Goal: Contribute content

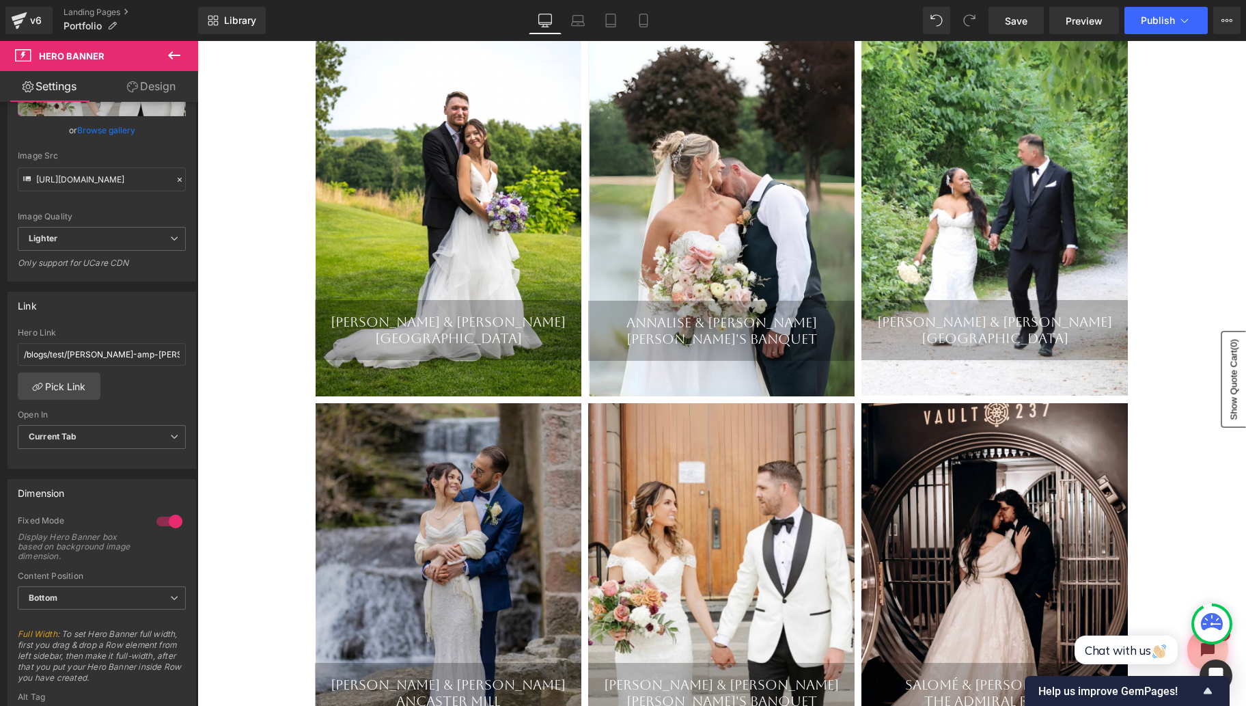
scroll to position [263, 0]
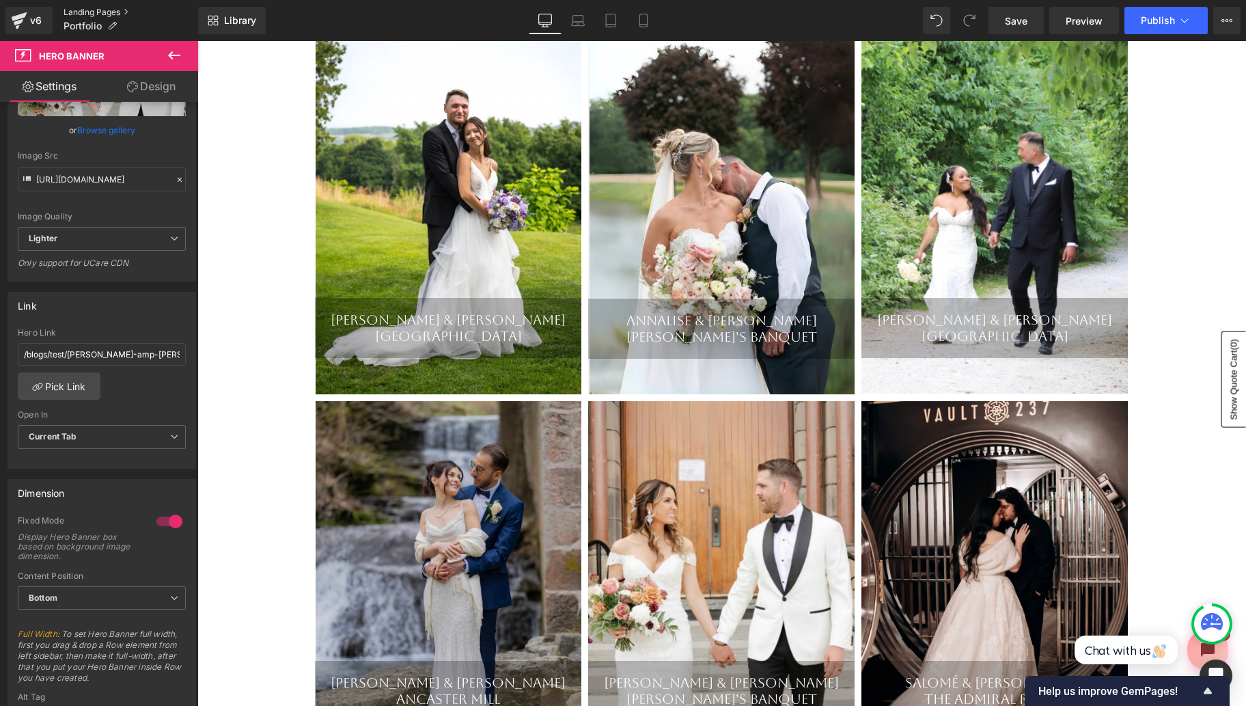
click at [85, 11] on link "Landing Pages" at bounding box center [131, 12] width 135 height 11
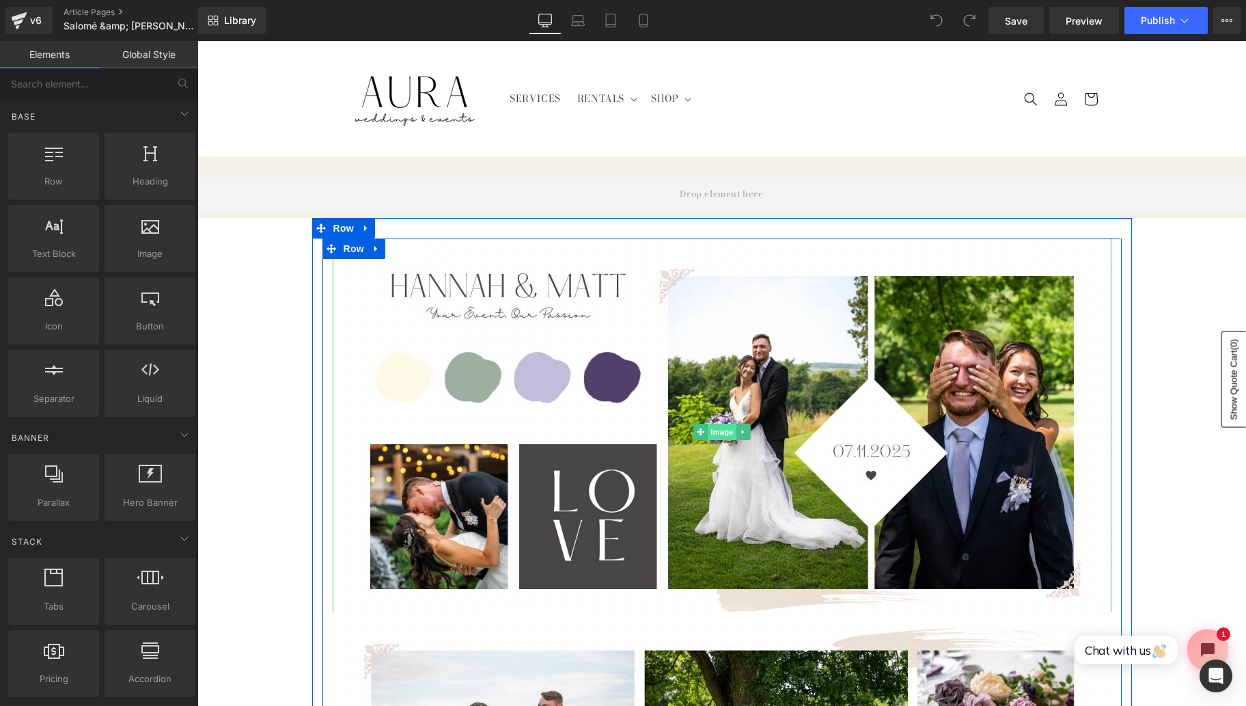
click at [719, 432] on span "Image" at bounding box center [722, 432] width 29 height 16
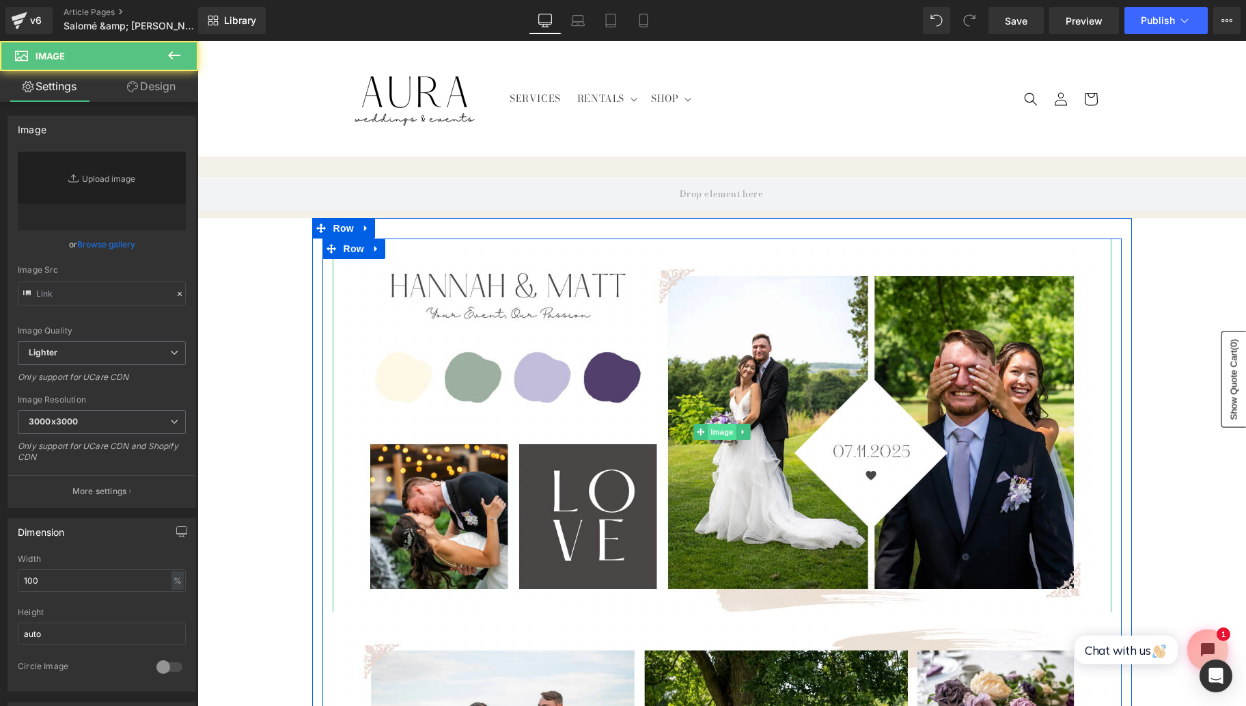
type input "https://ucarecdn.com/9a7dff35-35d9-4ea6-9b55-bbb746408664/-/format/auto/-/previ…"
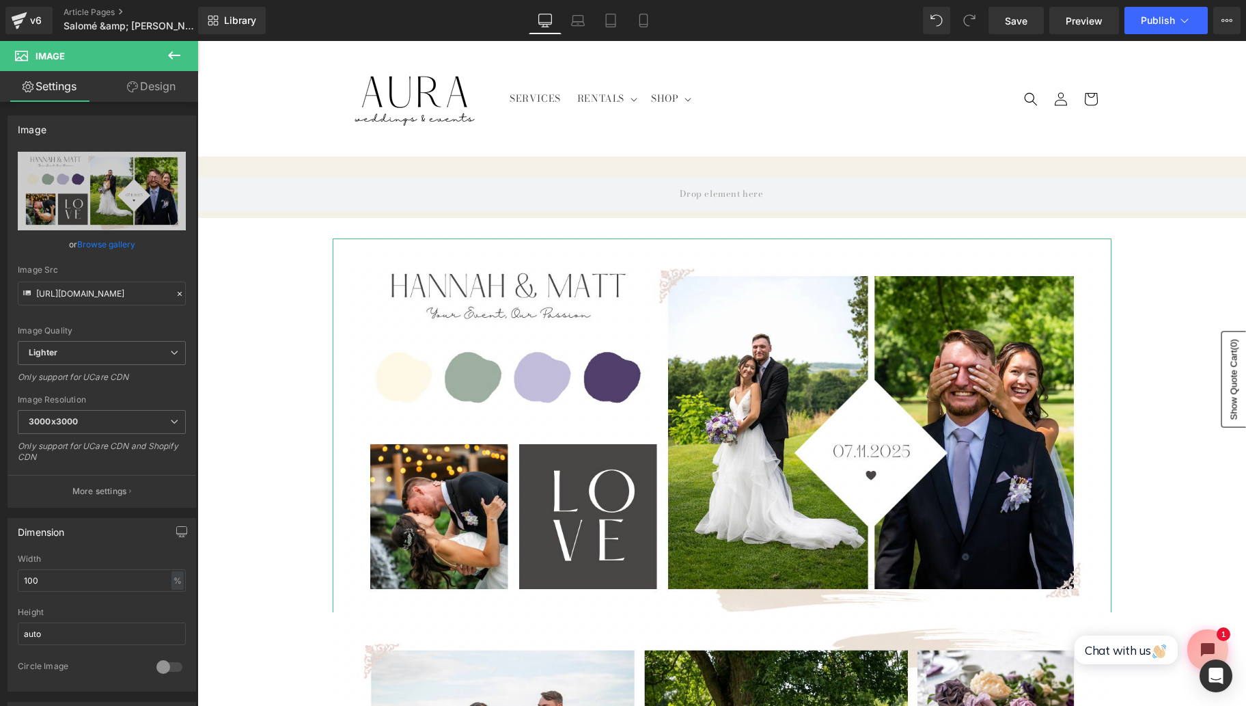
click at [98, 244] on link "Browse gallery" at bounding box center [106, 244] width 58 height 24
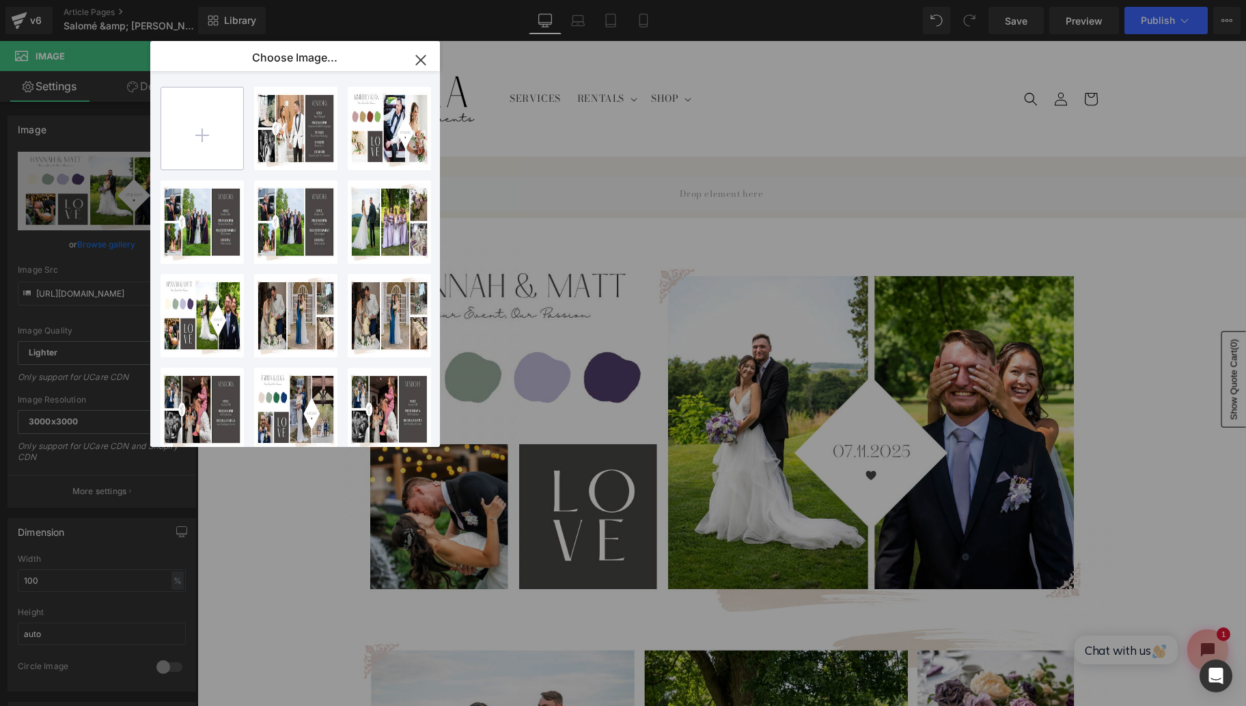
click at [221, 145] on input "file" at bounding box center [202, 128] width 82 height 82
type input "C:\fakepath\Screen Shot 2025-09-26 at 3.40.25 PM.png"
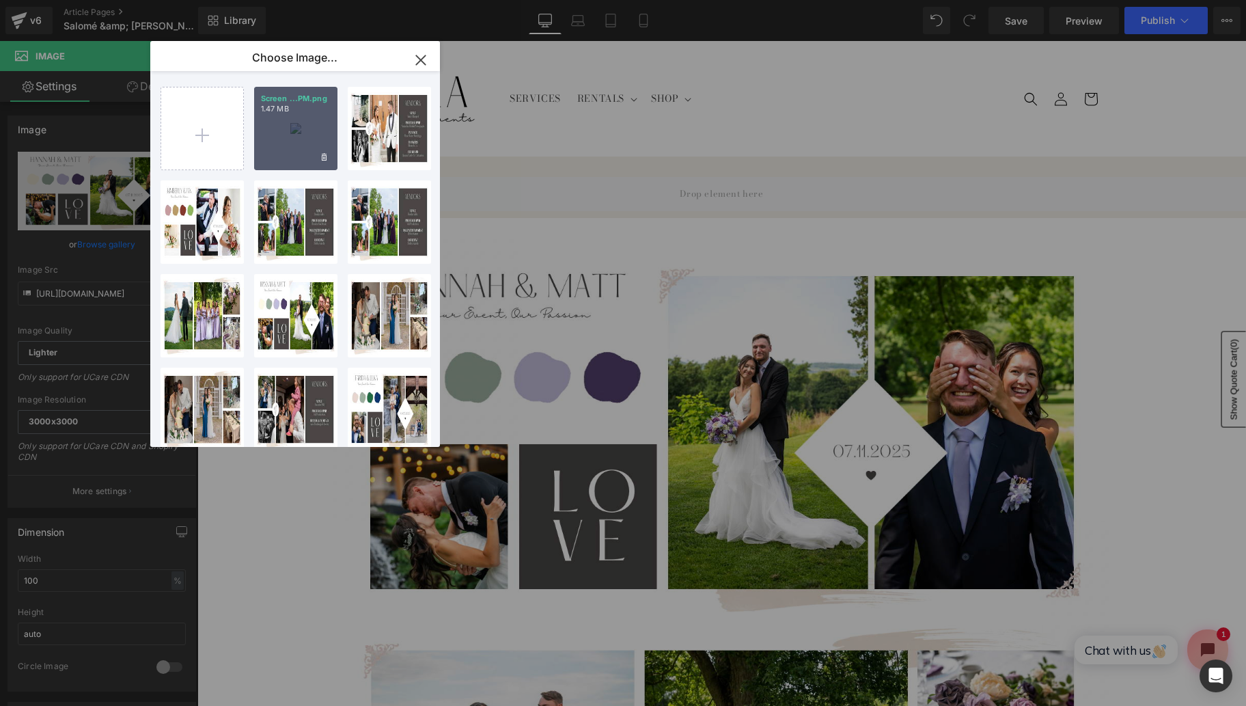
click at [291, 150] on div "Screen ...PM.png 1.47 MB" at bounding box center [295, 128] width 83 height 83
type input "https://ucarecdn.com/8b78ab97-2c7b-406d-b2cf-524e2f06b3f8/-/format/auto/-/previ…"
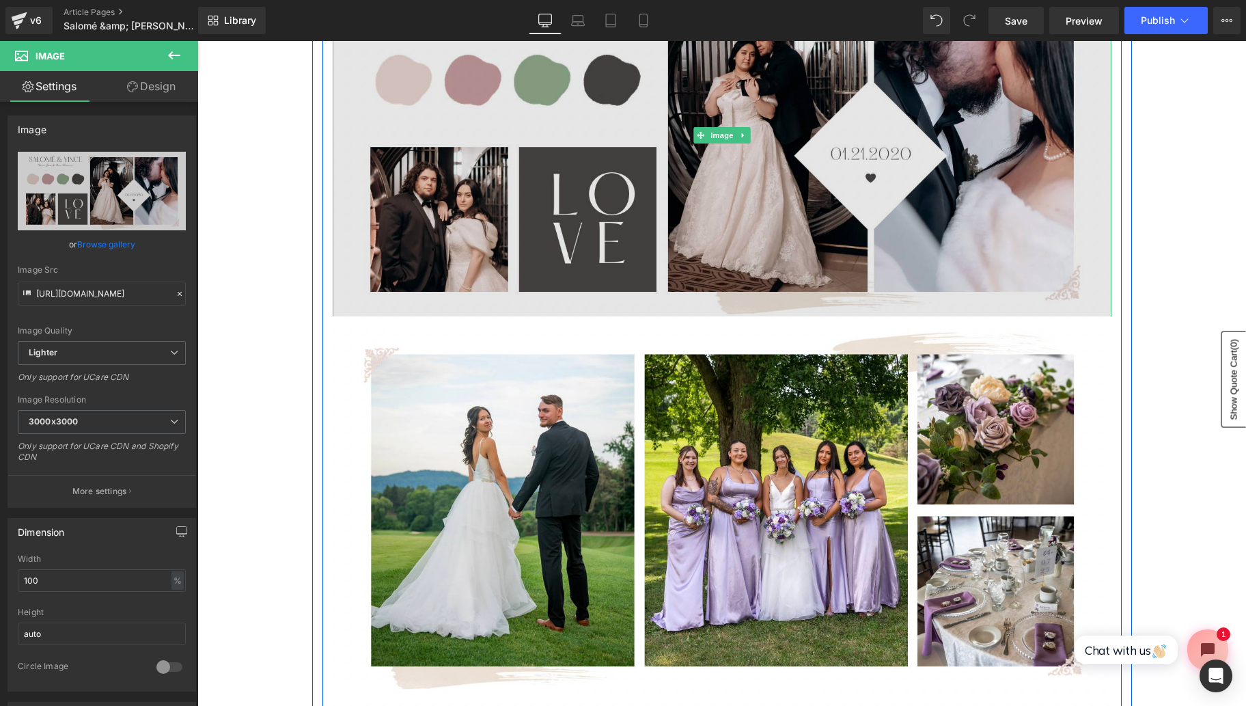
scroll to position [299, 0]
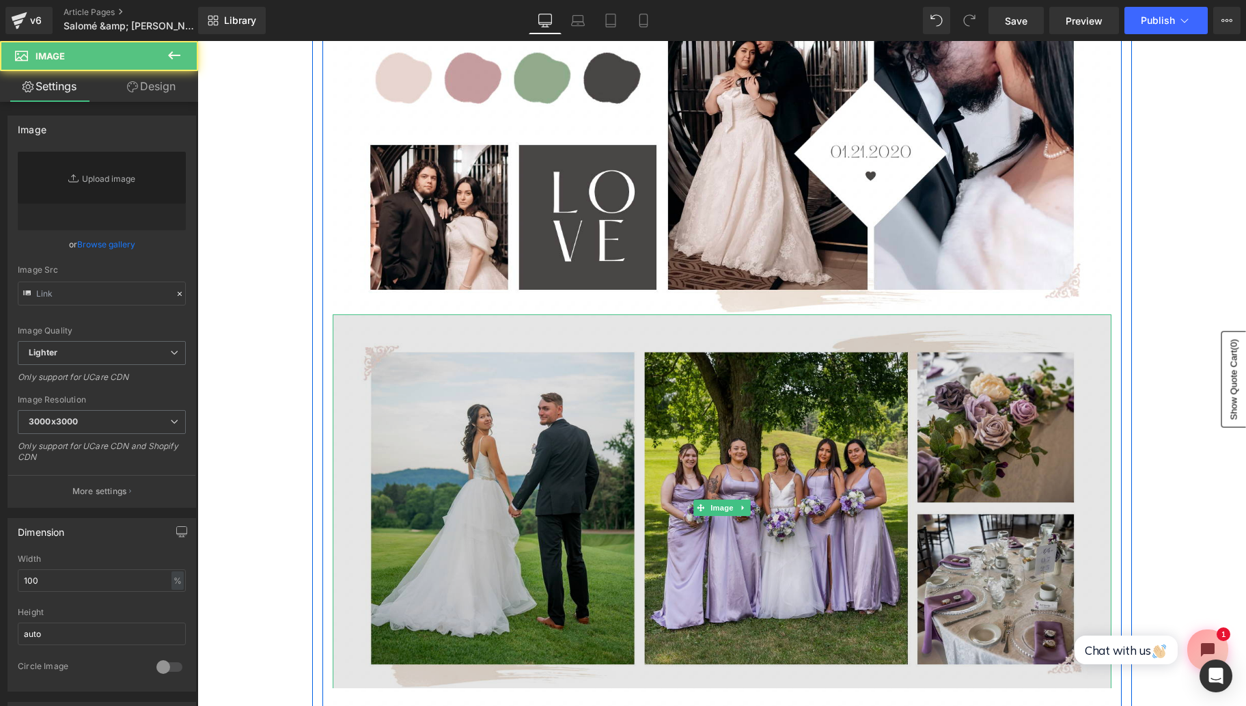
type input "https://ucarecdn.com/c6f054c2-33b3-467a-82ee-ce8bdf9d0b3a/-/format/auto/-/previ…"
click at [722, 482] on img at bounding box center [722, 508] width 779 height 388
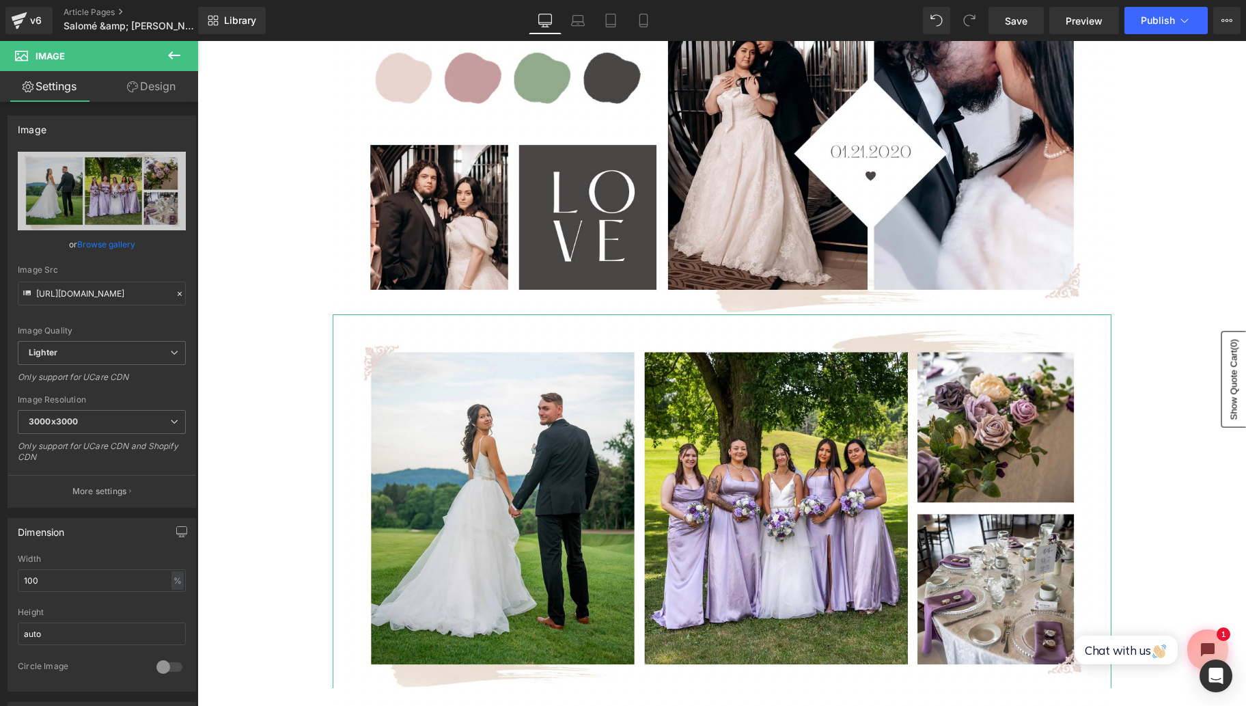
click at [97, 245] on link "Browse gallery" at bounding box center [106, 244] width 58 height 24
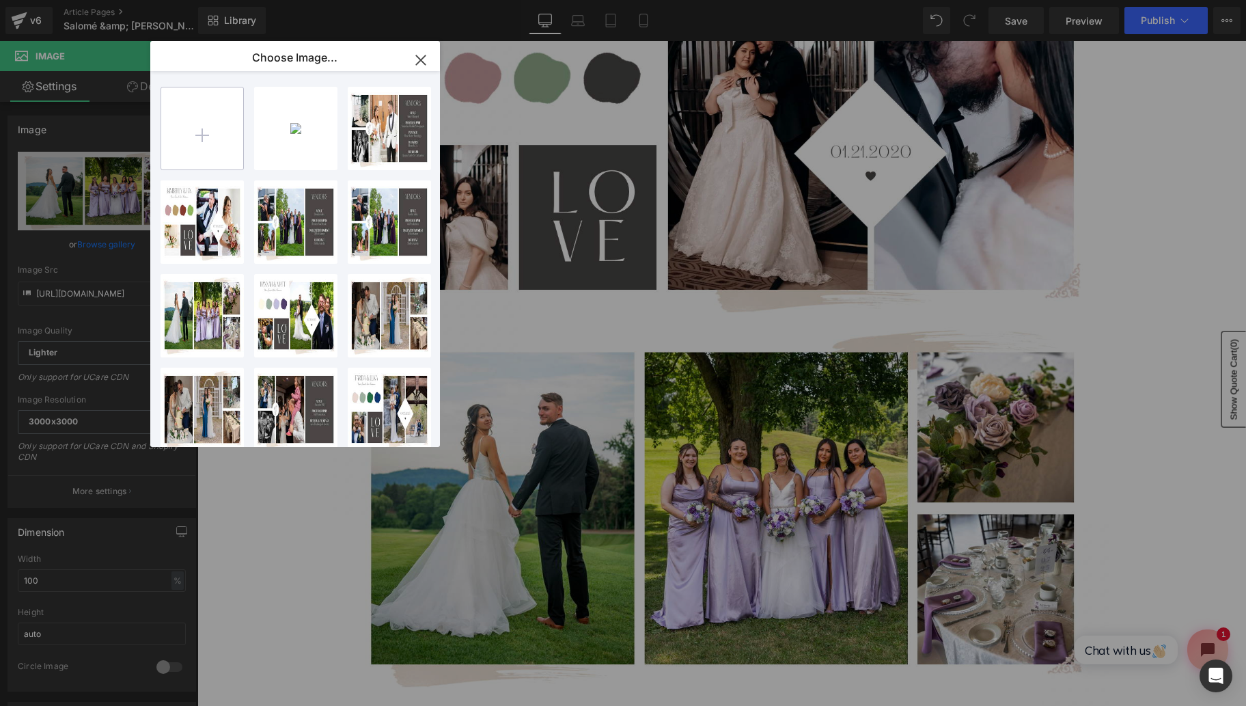
click at [198, 150] on input "file" at bounding box center [202, 128] width 82 height 82
type input "C:\fakepath\Screen Shot 2025-09-26 at 3.40.38 PM.png"
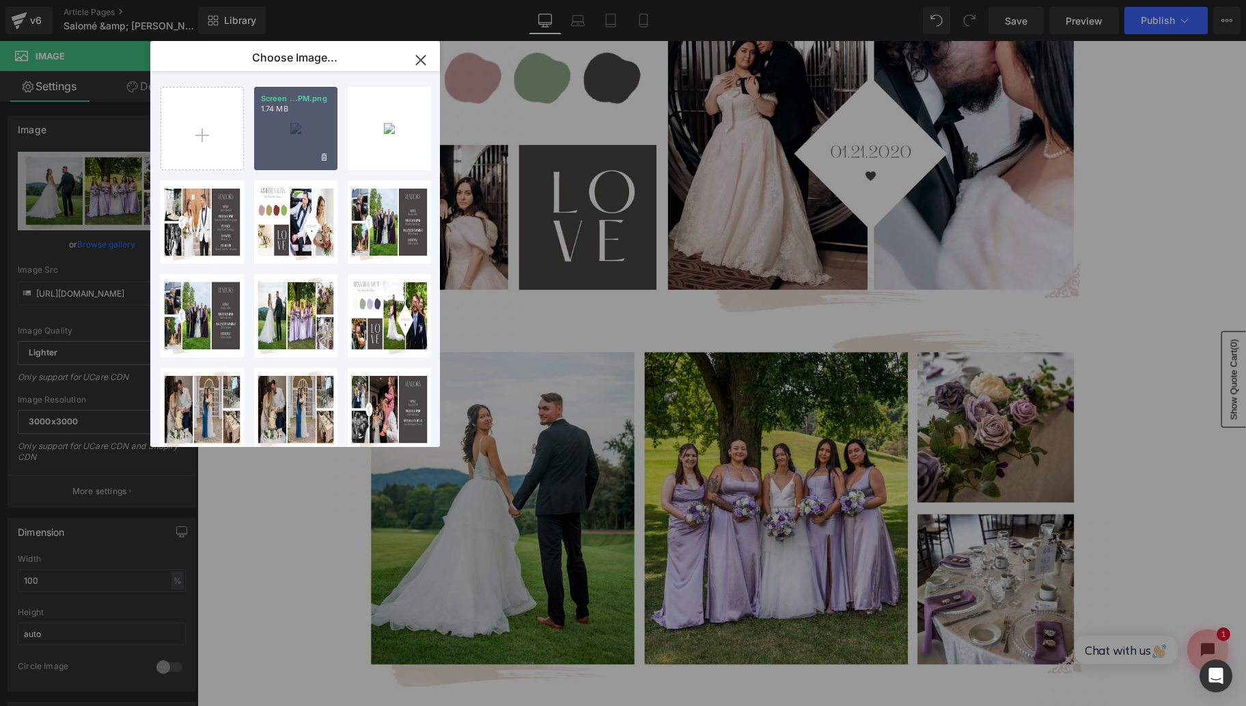
click at [277, 144] on div "Screen ...PM.png 1.74 MB" at bounding box center [295, 128] width 83 height 83
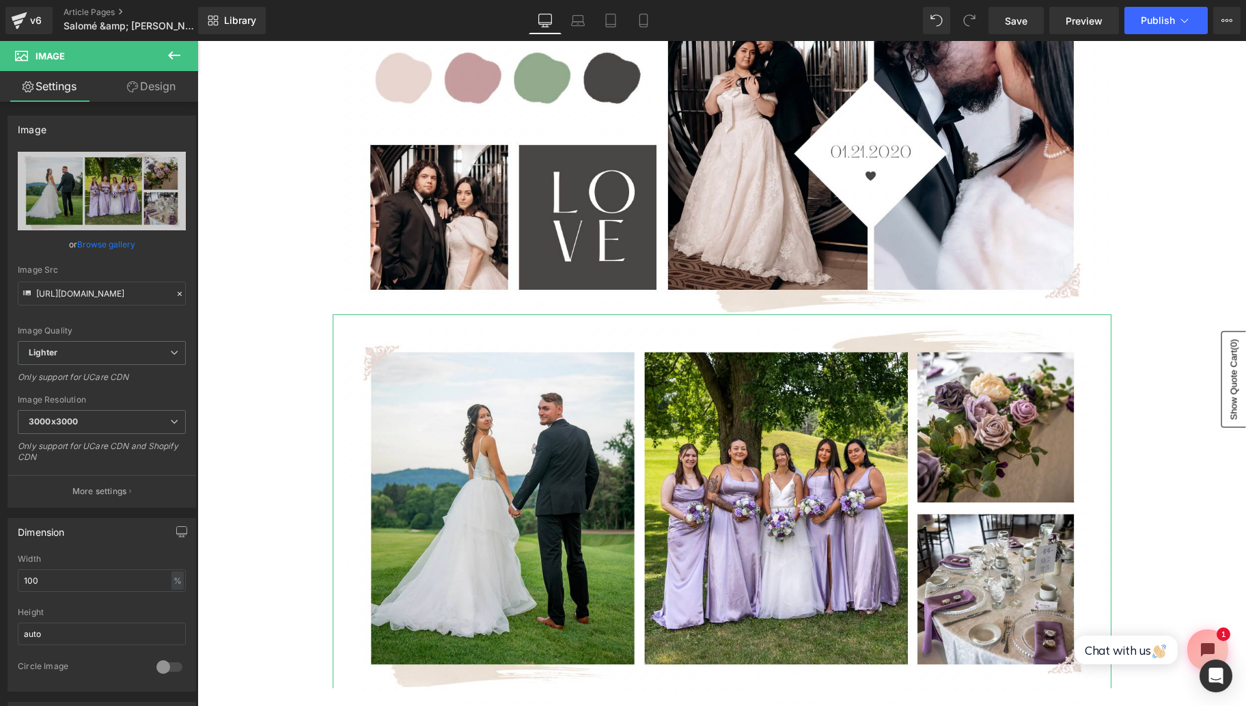
click at [109, 248] on link "Browse gallery" at bounding box center [106, 244] width 58 height 24
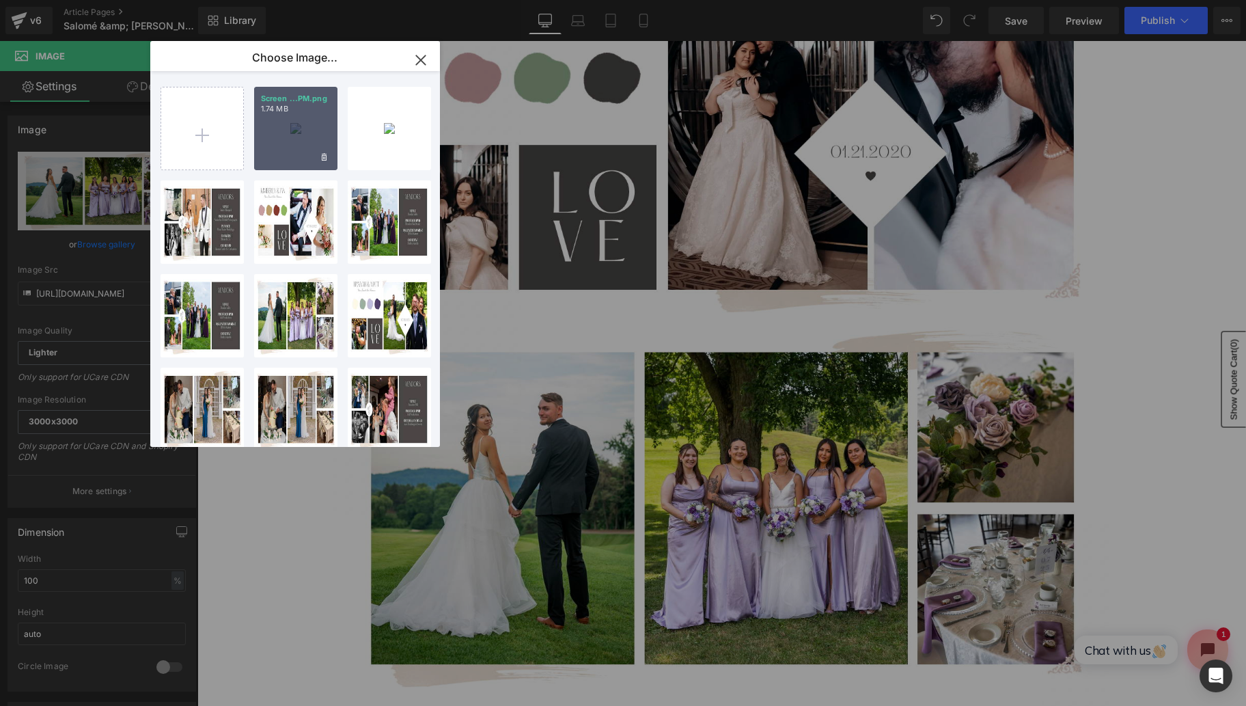
click at [283, 146] on div "Screen ...PM.png 1.74 MB" at bounding box center [295, 128] width 83 height 83
type input "https://ucarecdn.com/66af49aa-45e2-4082-86f8-6fcf42fb95a9/-/format/auto/-/previ…"
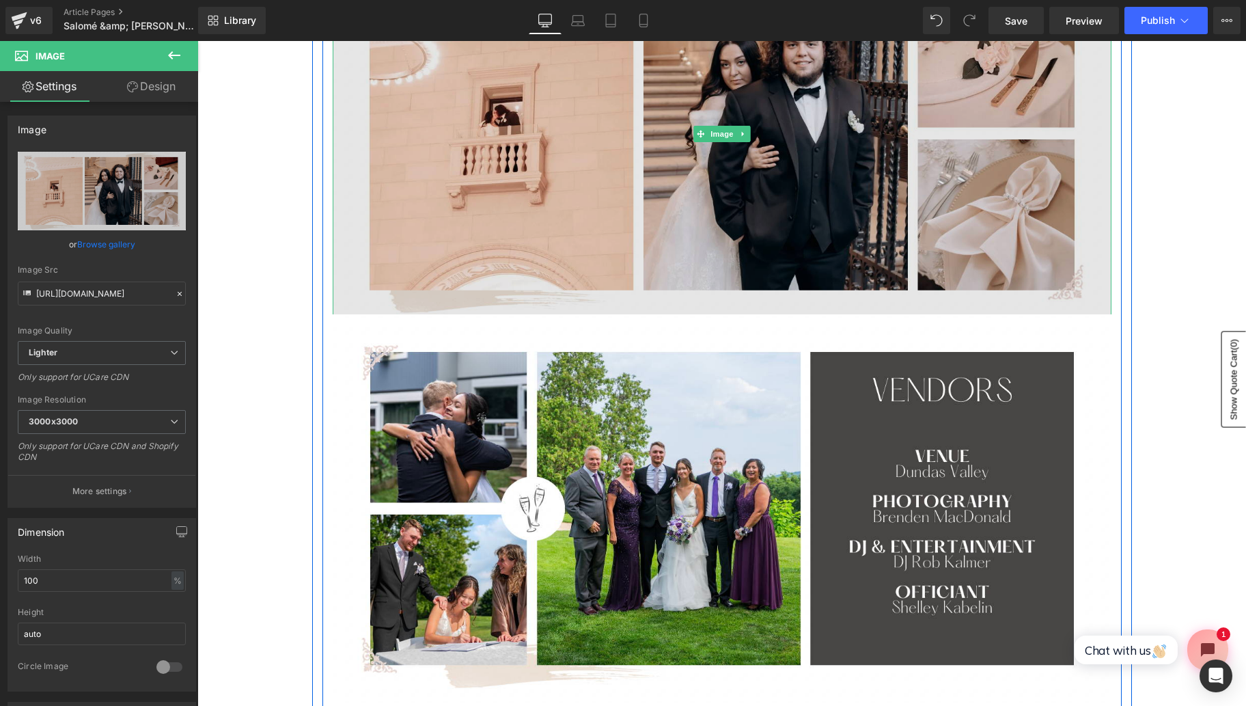
scroll to position [689, 0]
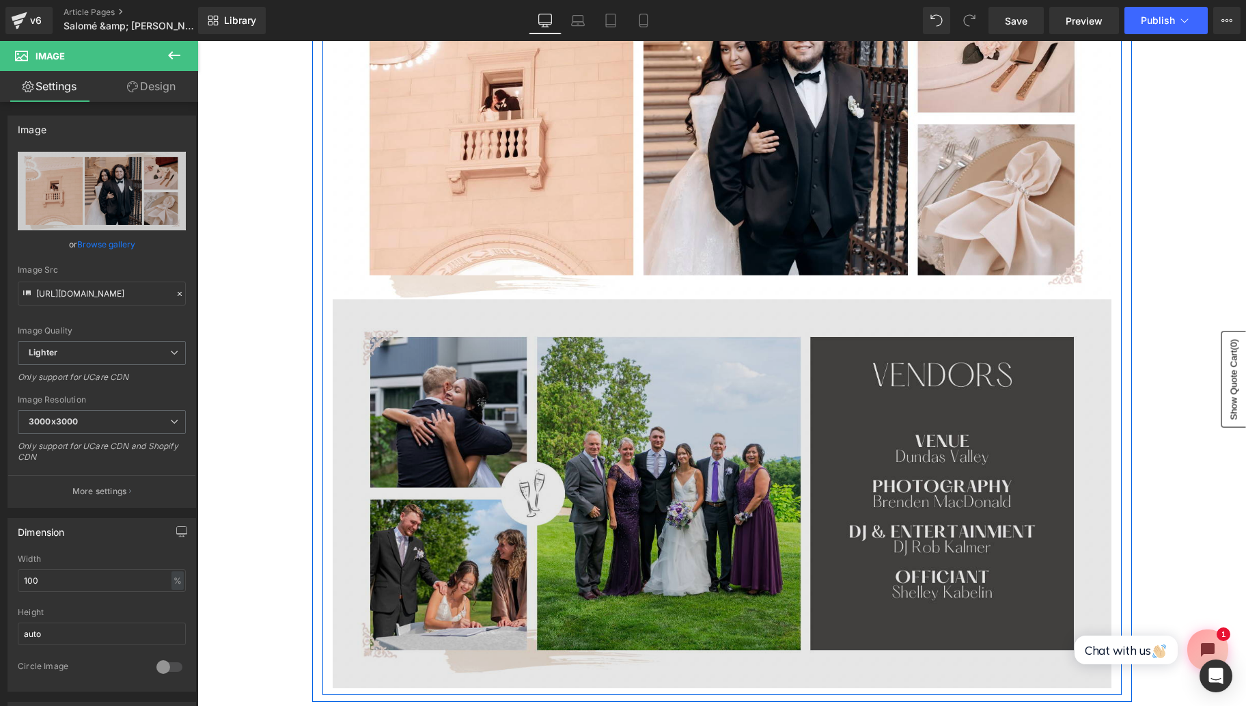
click at [638, 485] on img at bounding box center [722, 493] width 779 height 388
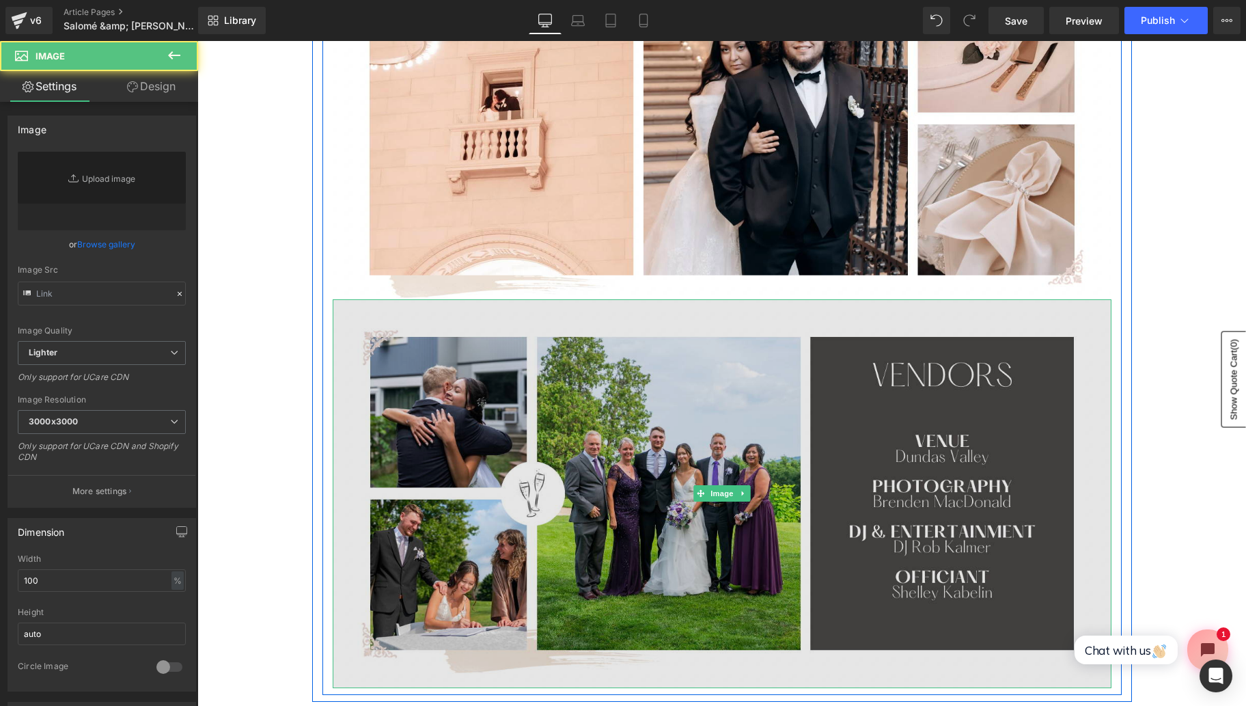
type input "https://ucarecdn.com/2adf6c0d-bf55-4bc0-8c65-621d09a91c09/-/format/auto/-/previ…"
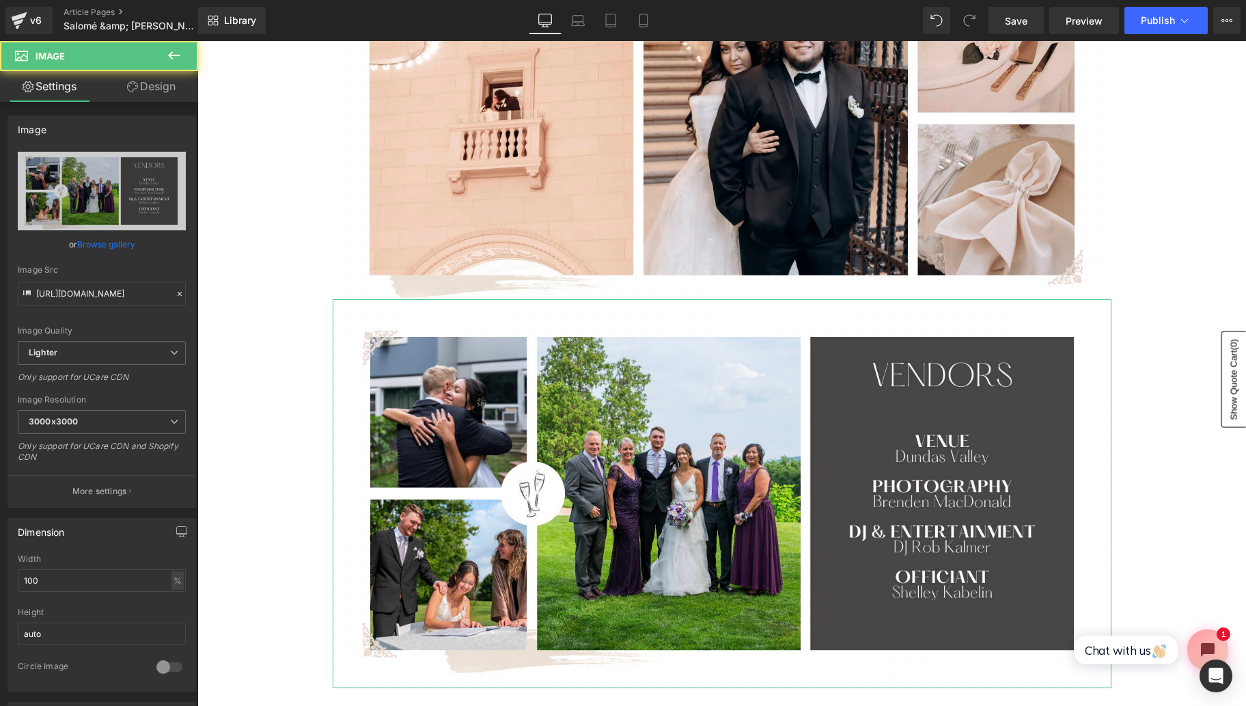
click at [124, 239] on link "Browse gallery" at bounding box center [106, 244] width 58 height 24
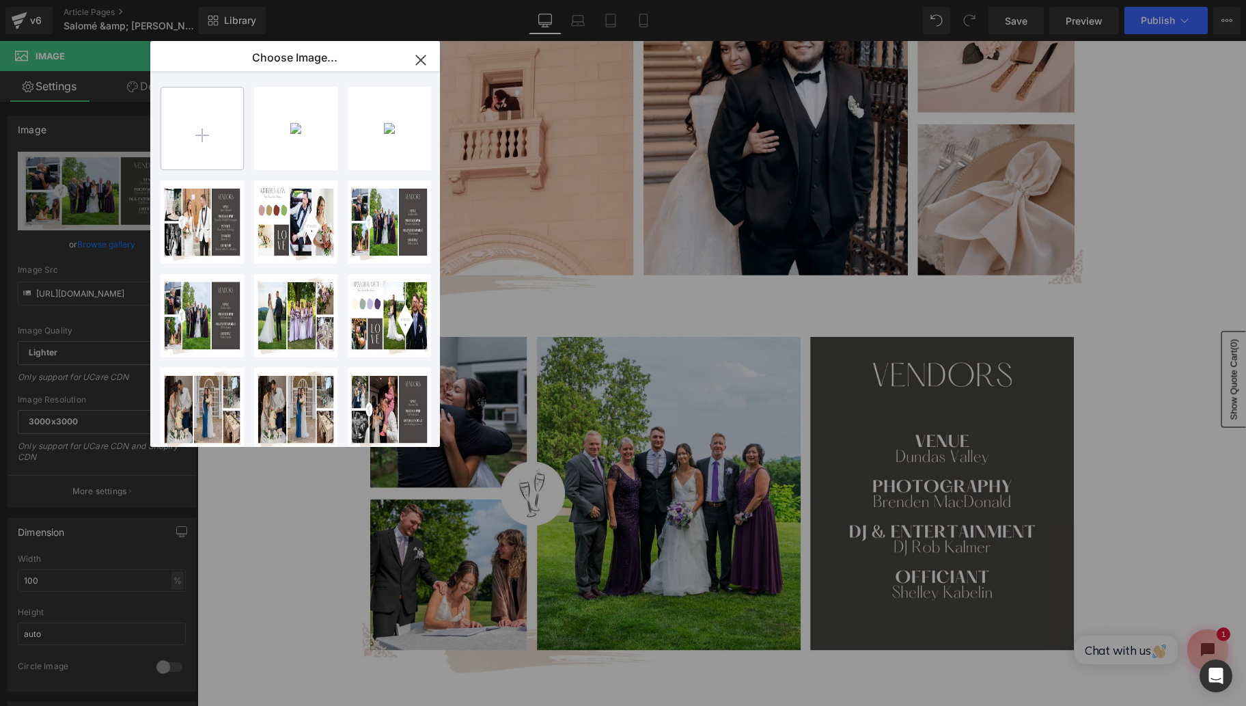
click at [192, 160] on input "file" at bounding box center [202, 128] width 82 height 82
type input "C:\fakepath\Screen Shot 2025-09-26 at 3.41.10 PM.png"
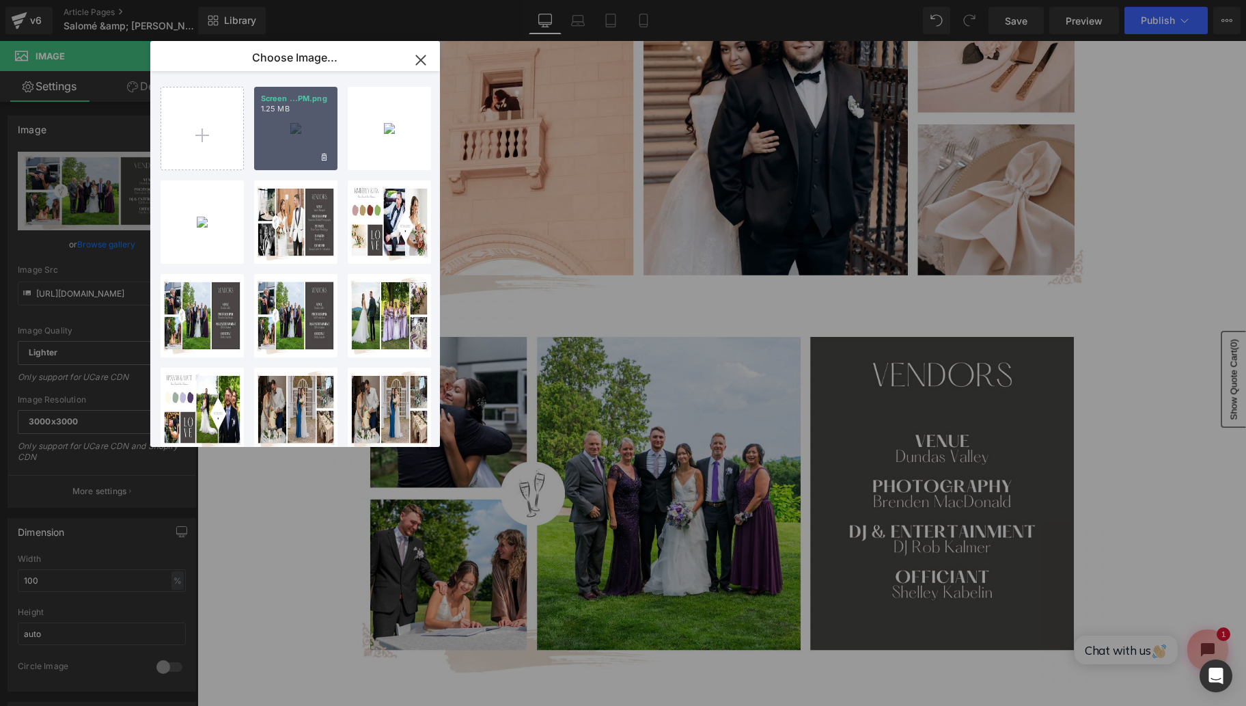
click at [290, 120] on div "Screen ...PM.png 1.25 MB" at bounding box center [295, 128] width 83 height 83
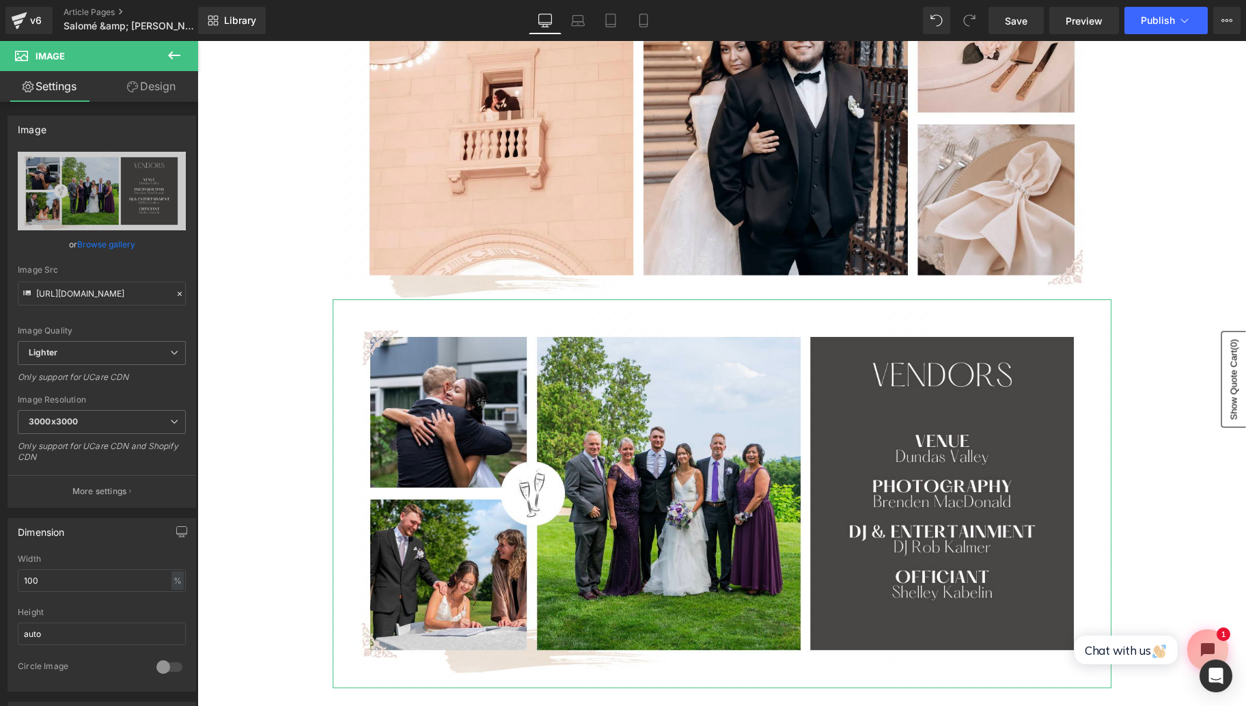
click at [107, 248] on link "Browse gallery" at bounding box center [106, 244] width 58 height 24
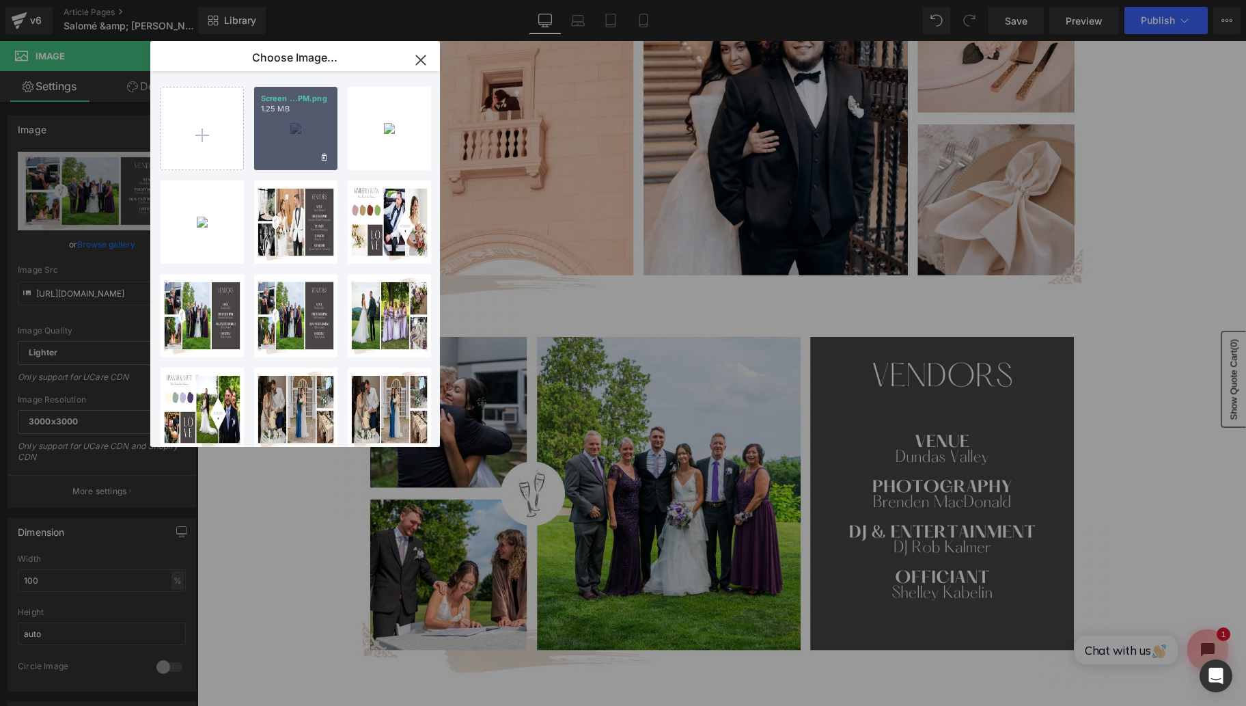
click at [299, 138] on div "Screen ...PM.png 1.25 MB" at bounding box center [295, 128] width 83 height 83
type input "https://ucarecdn.com/5f1b4a88-2a01-479f-bc35-36c4140c8b57/-/format/auto/-/previ…"
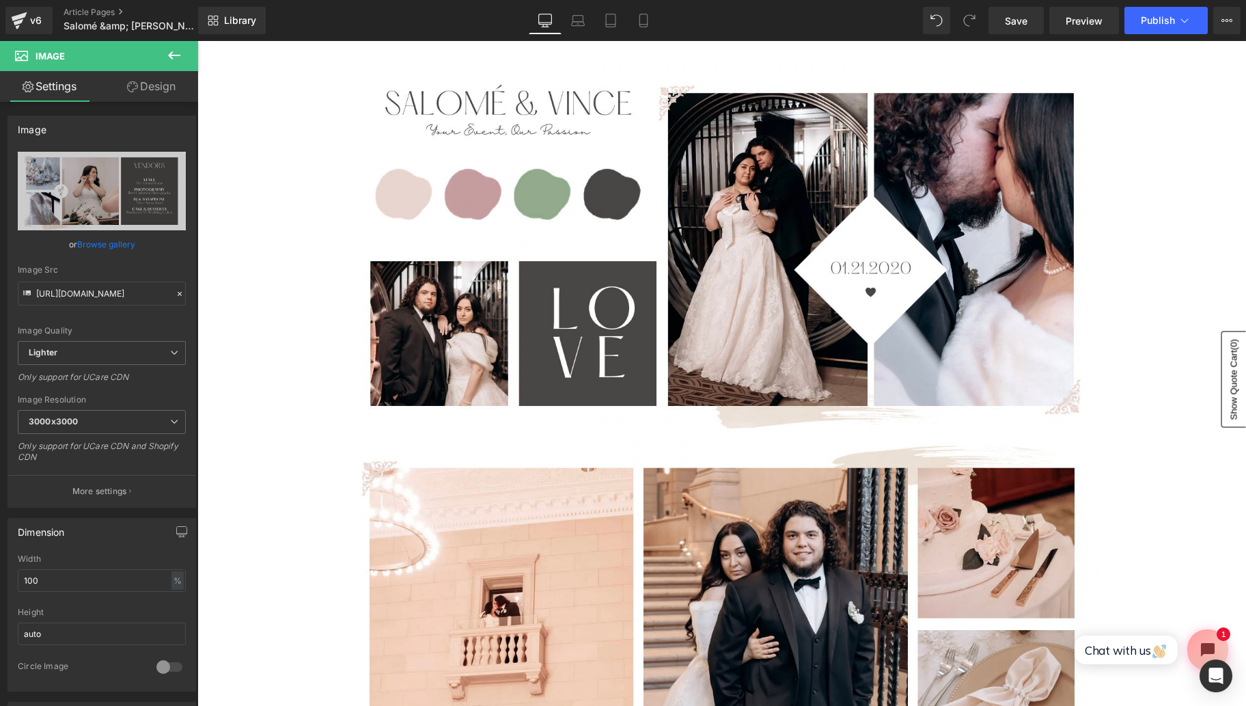
scroll to position [176, 0]
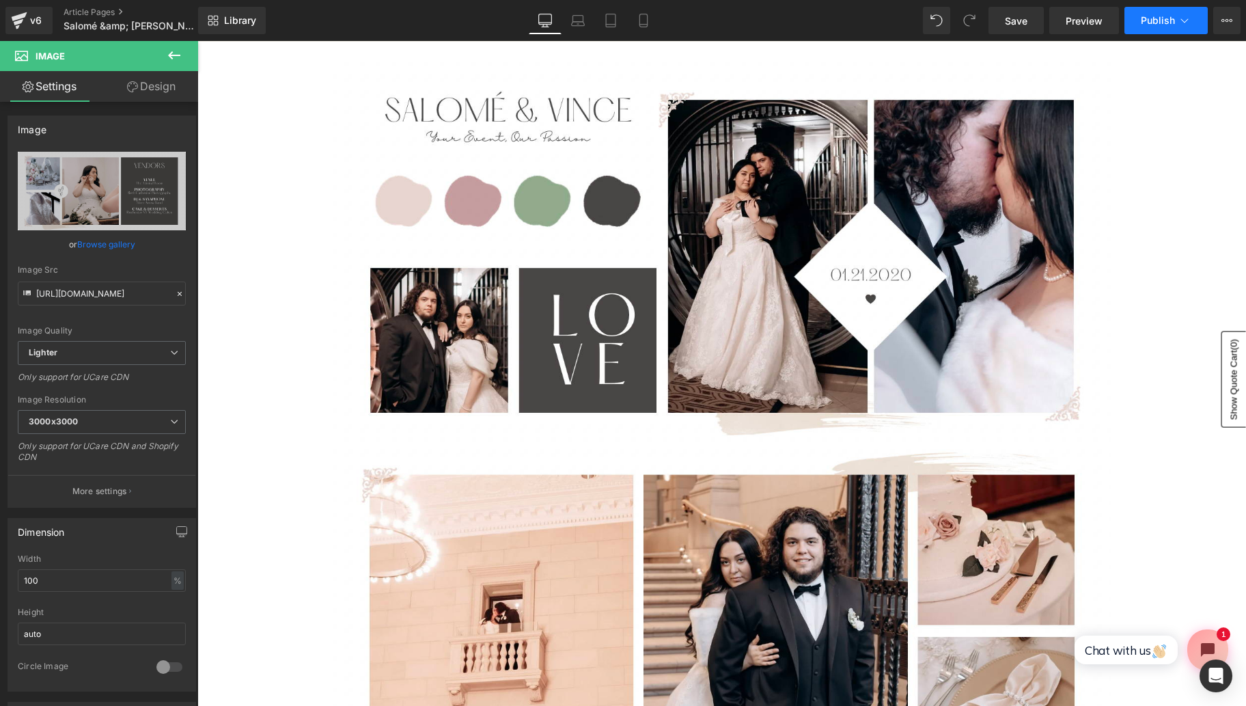
click at [1161, 27] on button "Publish" at bounding box center [1166, 20] width 83 height 27
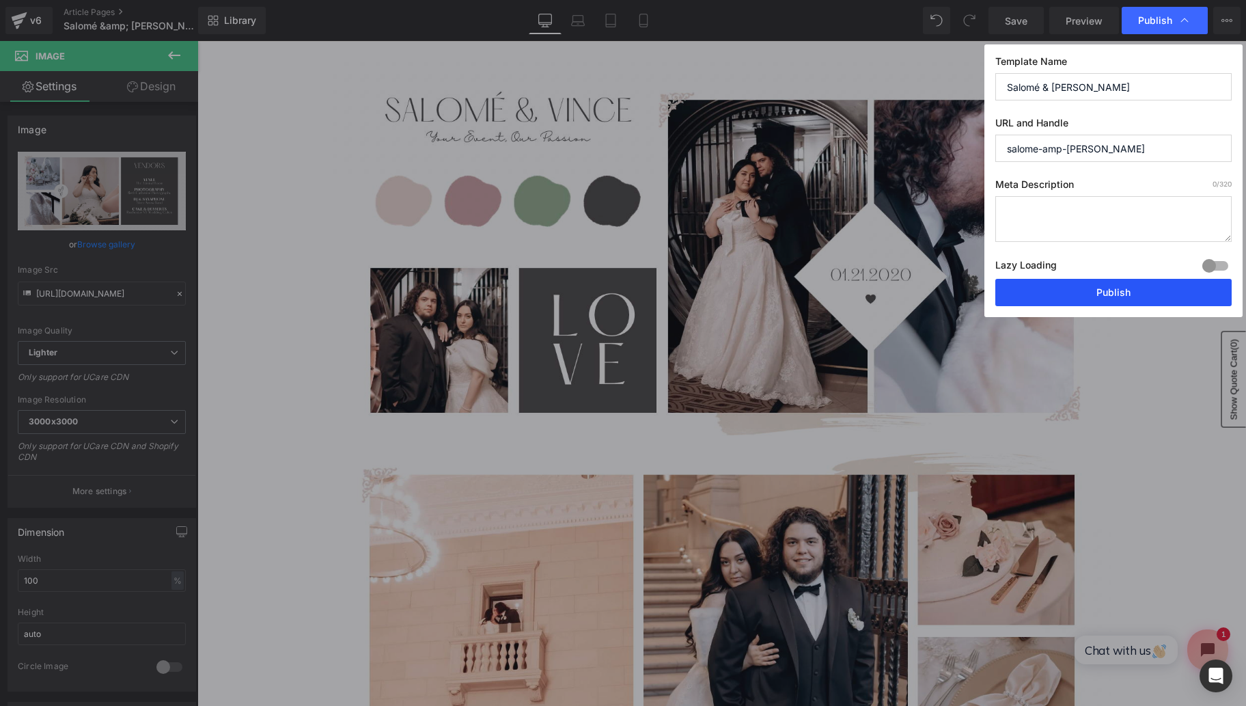
click at [1080, 290] on button "Publish" at bounding box center [1114, 292] width 236 height 27
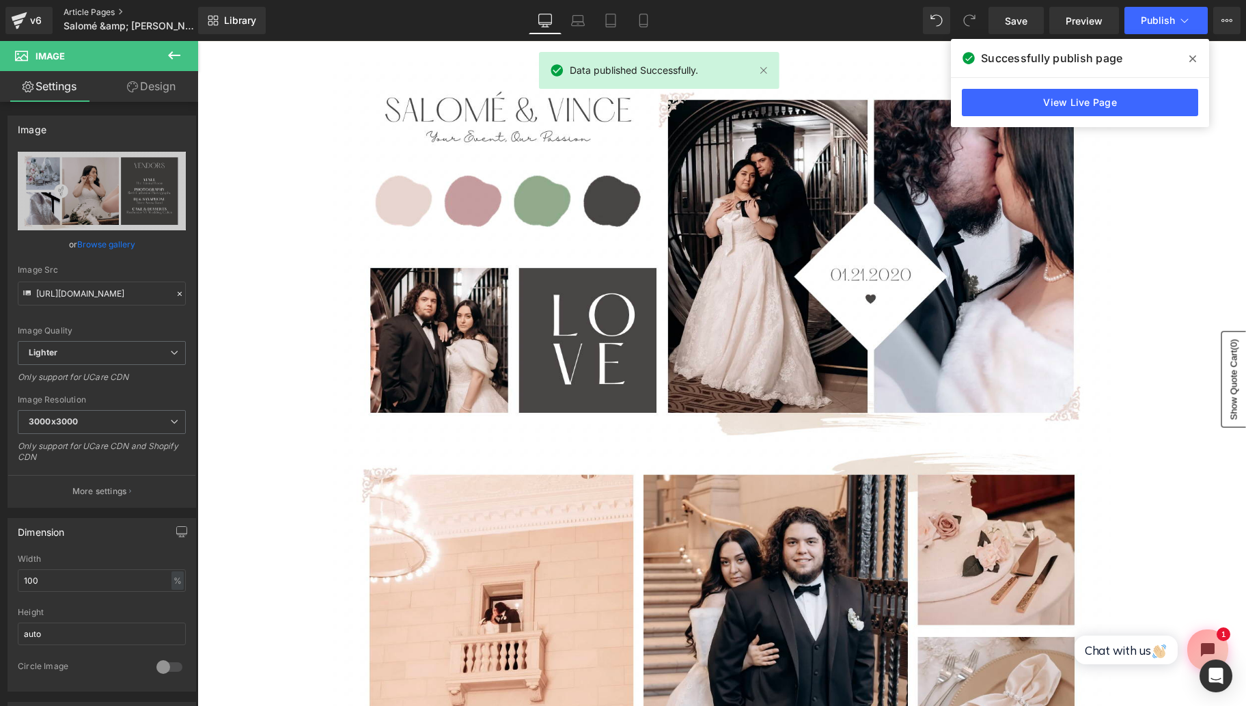
click at [85, 14] on link "Article Pages" at bounding box center [142, 12] width 157 height 11
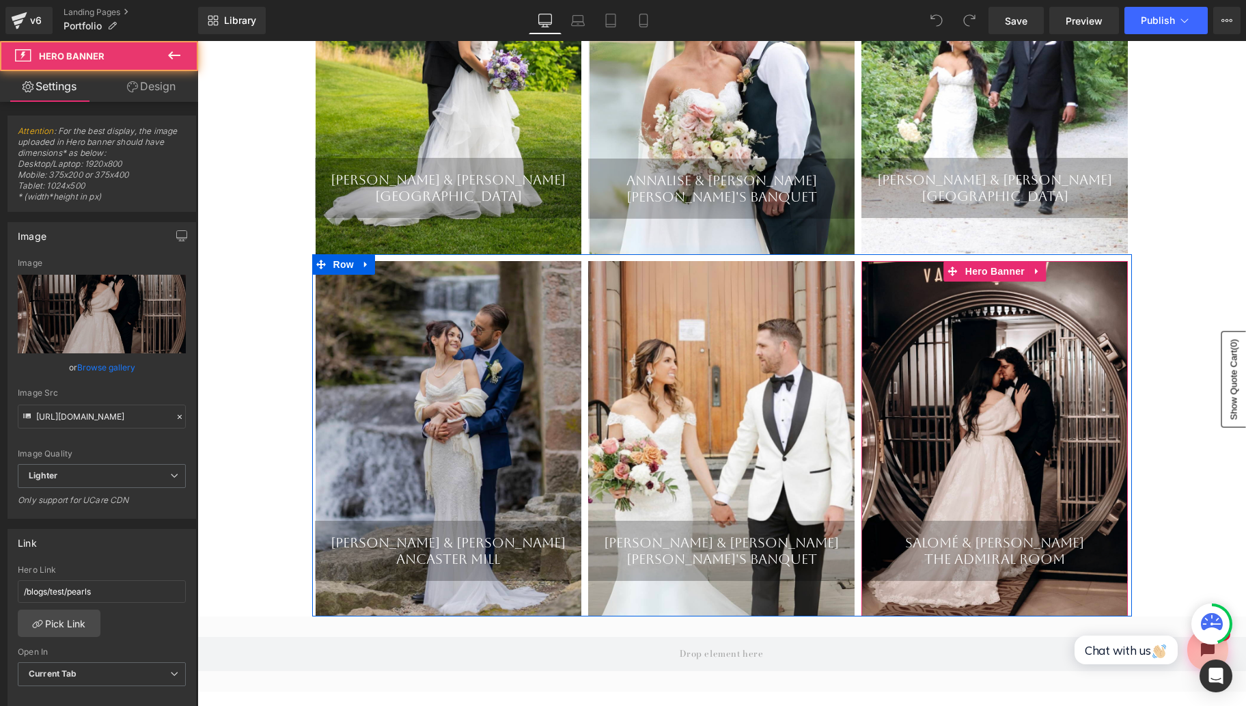
click at [1008, 429] on div "Salomé & [PERSON_NAME] The Admiral Room Heading" at bounding box center [995, 439] width 267 height 356
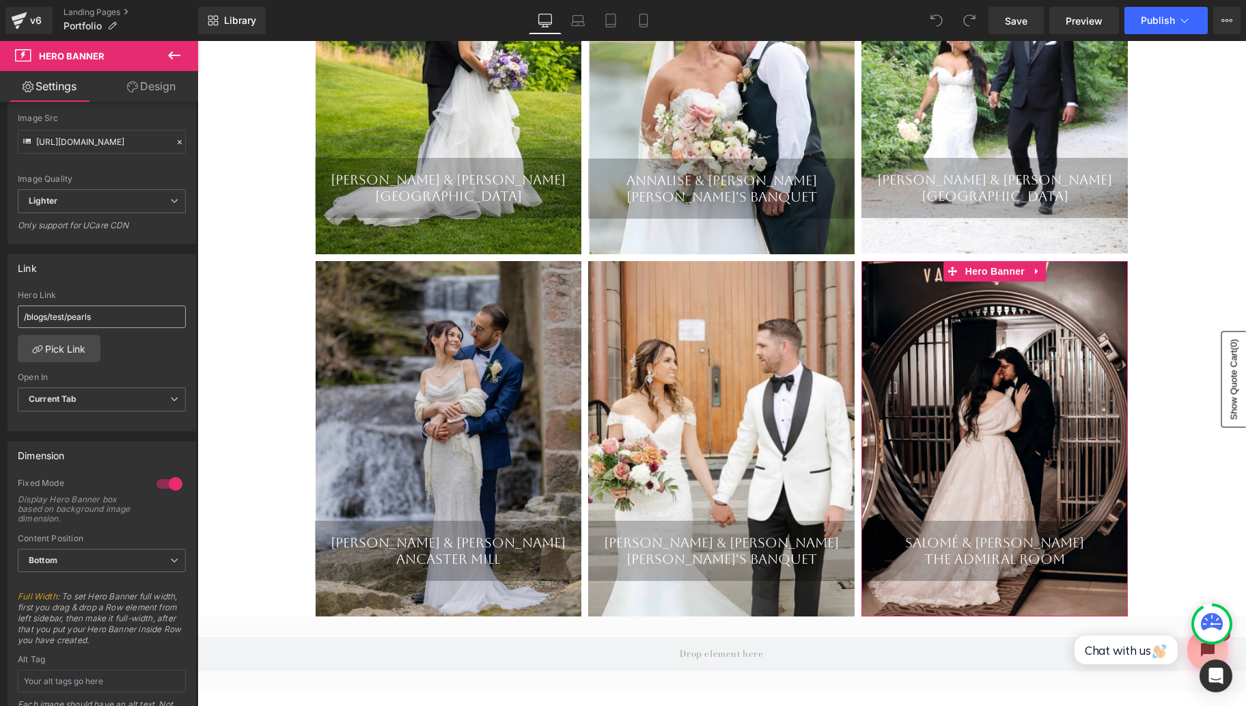
scroll to position [210, 0]
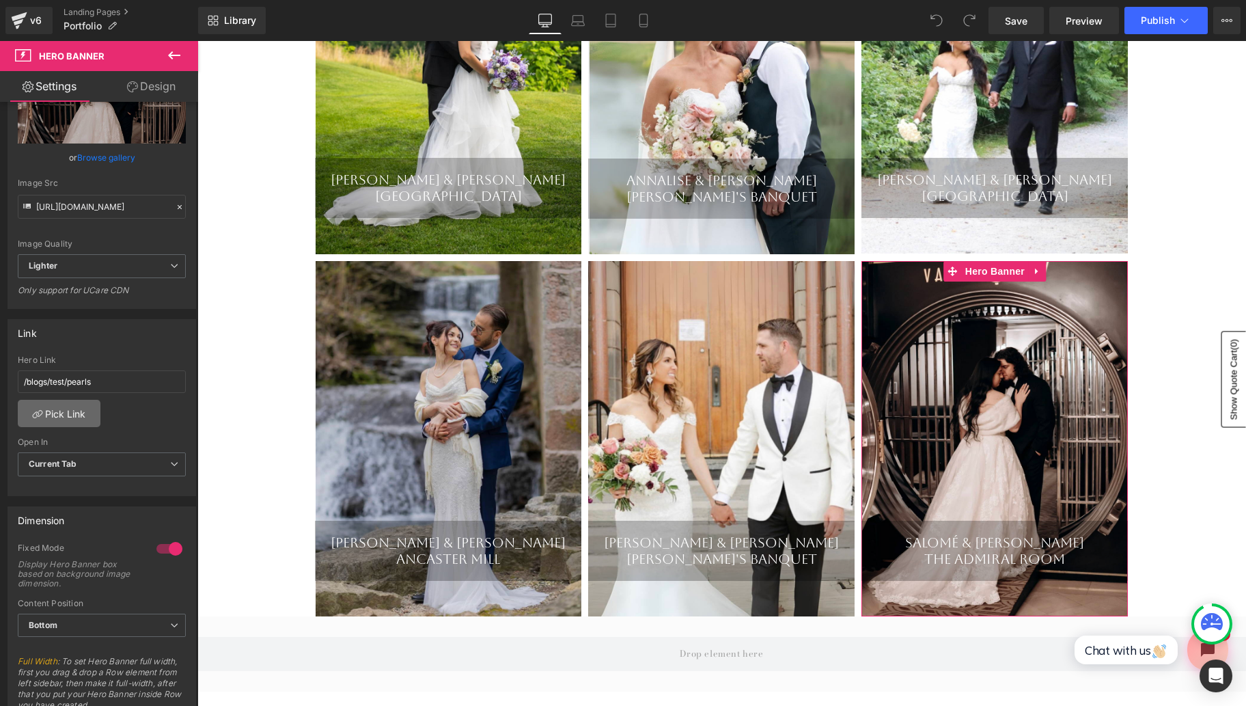
click at [66, 422] on link "Pick Link" at bounding box center [59, 413] width 83 height 27
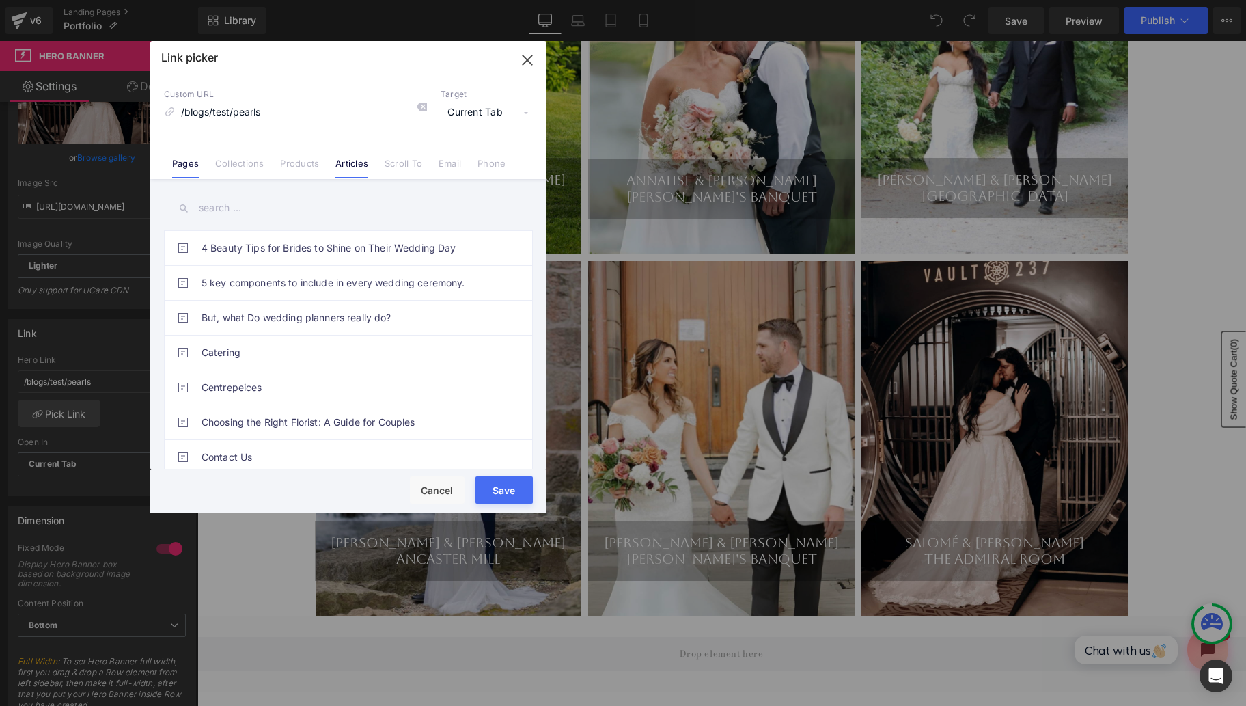
click at [355, 169] on link "Articles" at bounding box center [352, 168] width 33 height 21
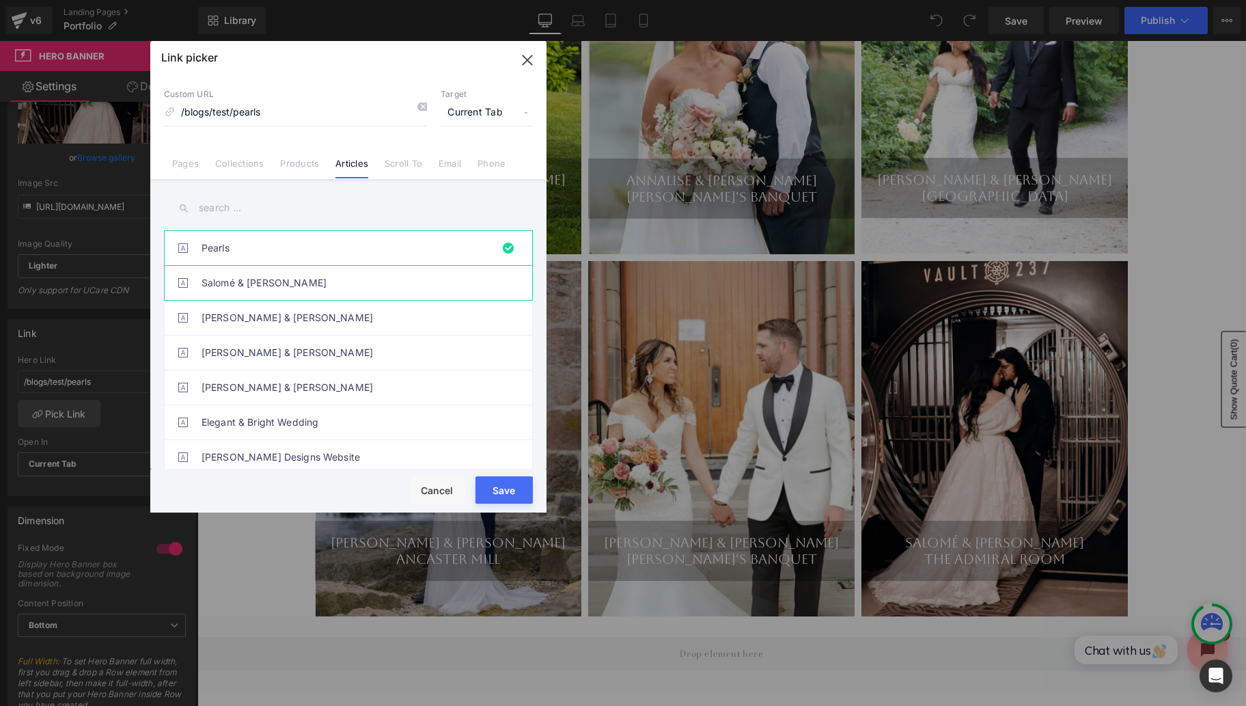
click at [251, 288] on link "Salomé & [PERSON_NAME]" at bounding box center [352, 283] width 301 height 34
type input "/blogs/test/salome-amp-vincent"
click at [510, 491] on button "Save" at bounding box center [504, 489] width 57 height 27
type input "/blogs/test/salome-amp-vincent"
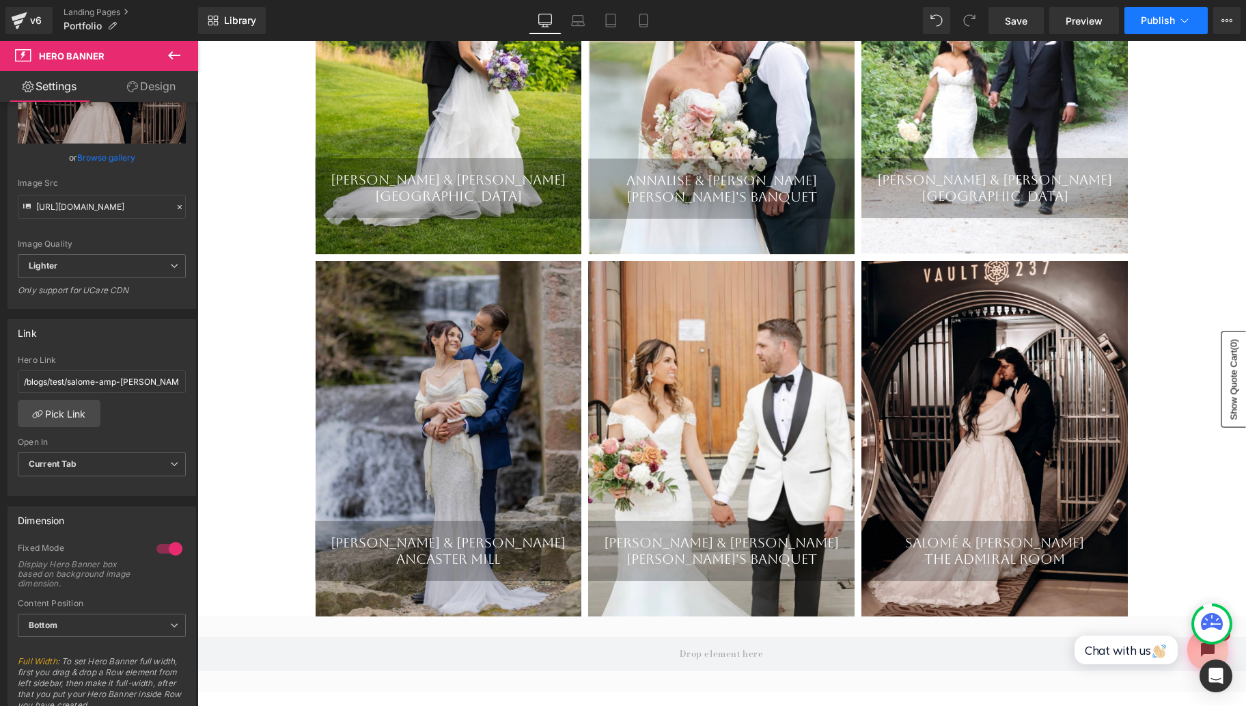
click at [1150, 12] on button "Publish" at bounding box center [1166, 20] width 83 height 27
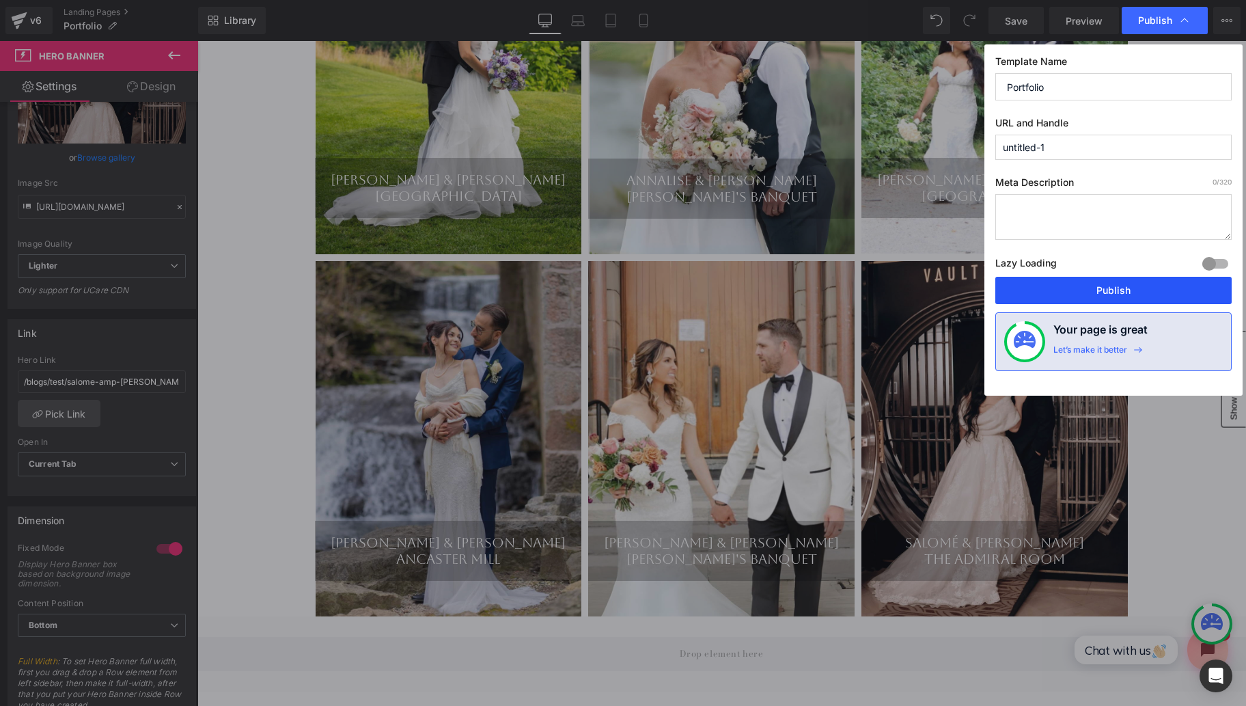
click at [1085, 279] on button "Publish" at bounding box center [1114, 290] width 236 height 27
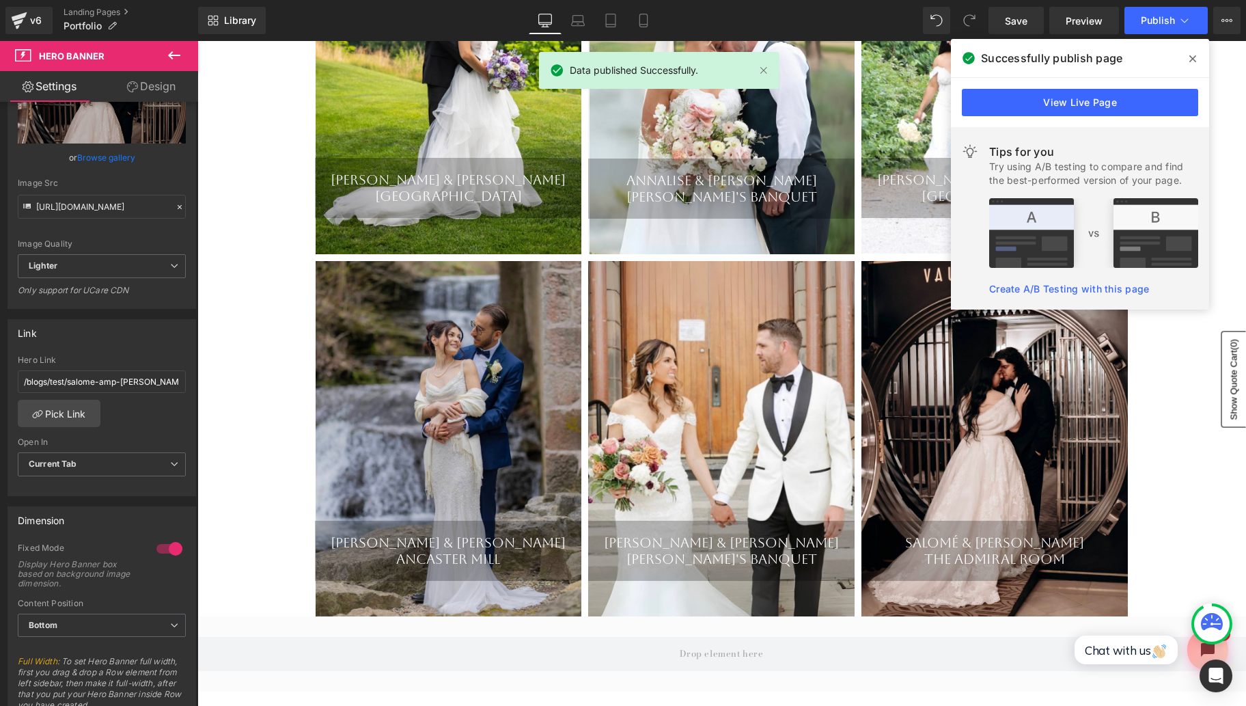
click at [1194, 57] on icon at bounding box center [1193, 58] width 7 height 7
